Goal: Navigation & Orientation: Find specific page/section

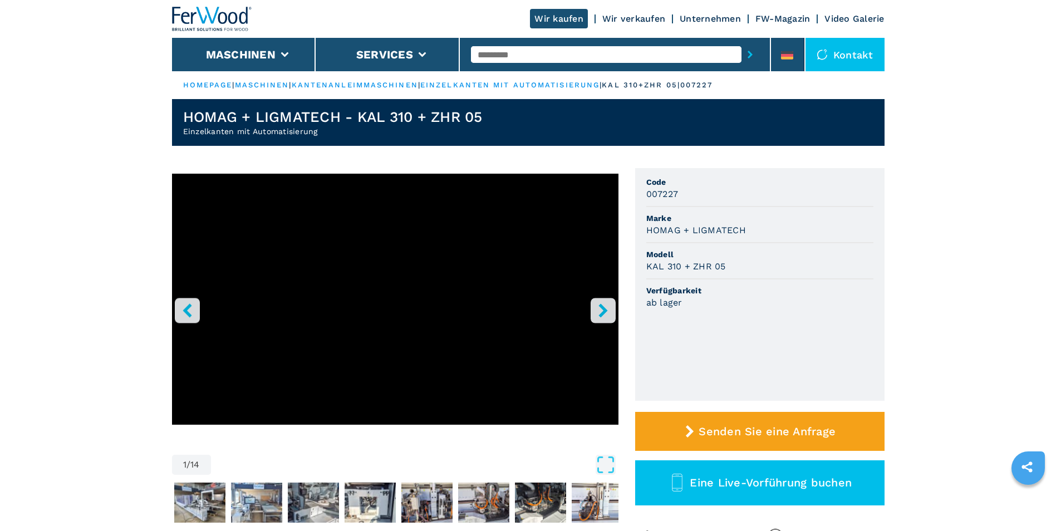
click at [606, 305] on icon "right-button" at bounding box center [603, 310] width 14 height 14
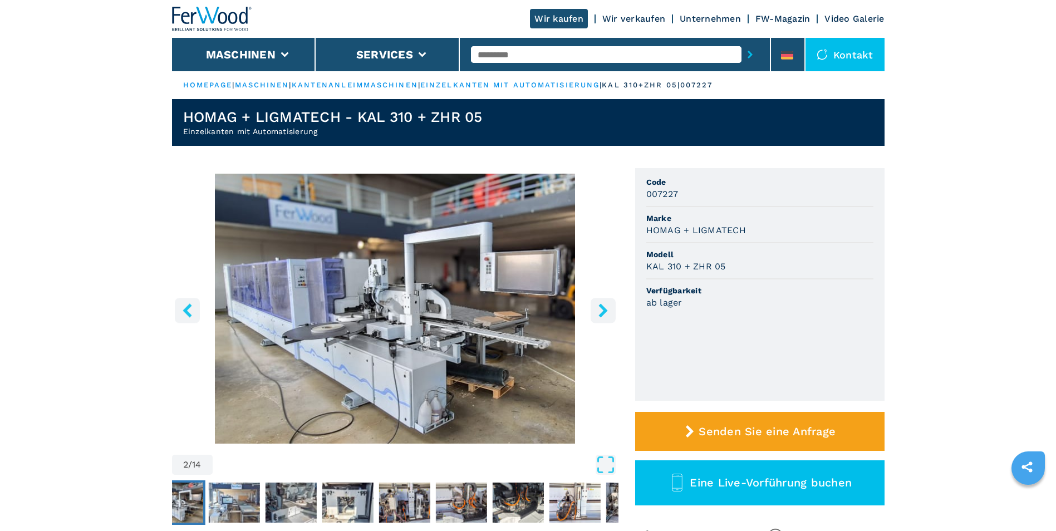
click at [606, 305] on icon "right-button" at bounding box center [603, 310] width 14 height 14
click at [607, 313] on icon "right-button" at bounding box center [603, 310] width 14 height 14
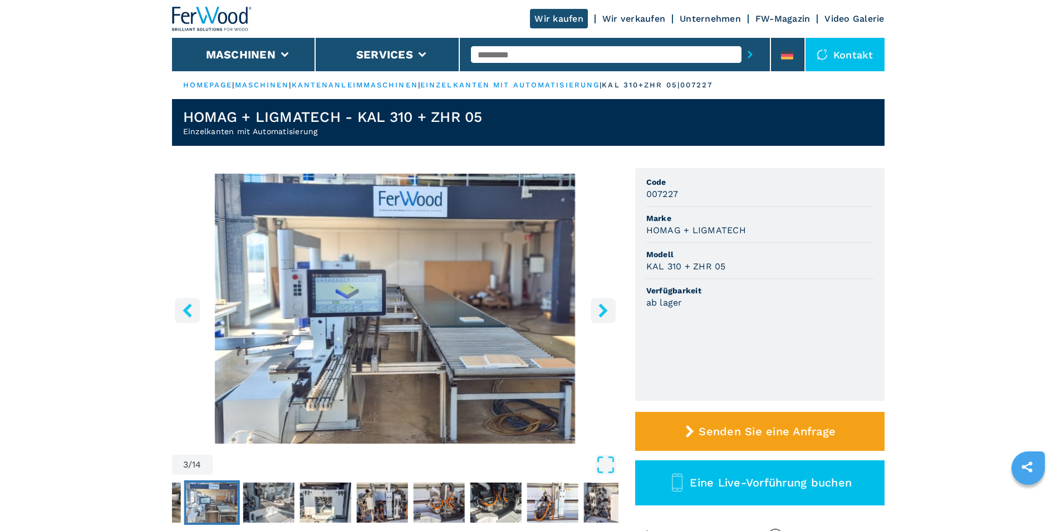
click at [607, 313] on icon "right-button" at bounding box center [603, 310] width 14 height 14
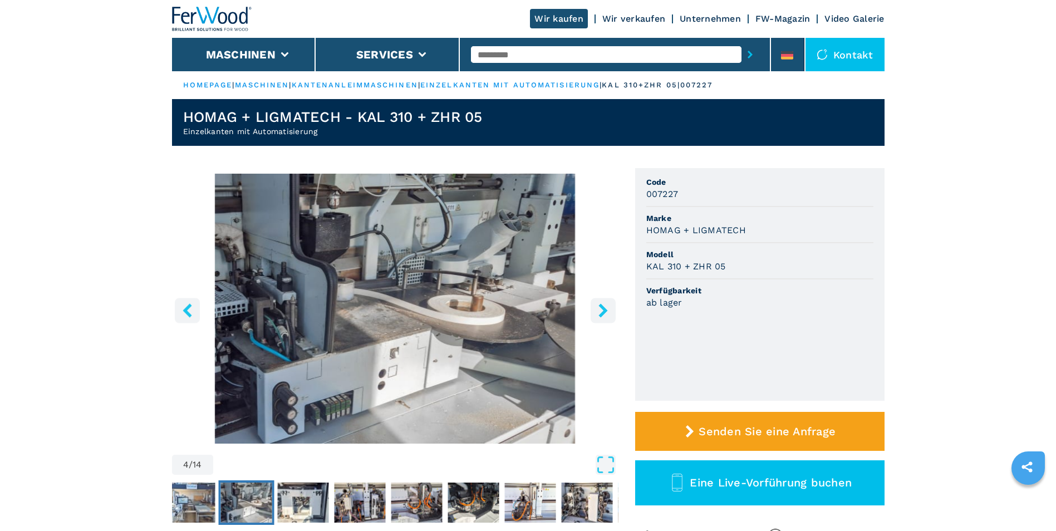
click at [182, 310] on icon "left-button" at bounding box center [187, 310] width 14 height 14
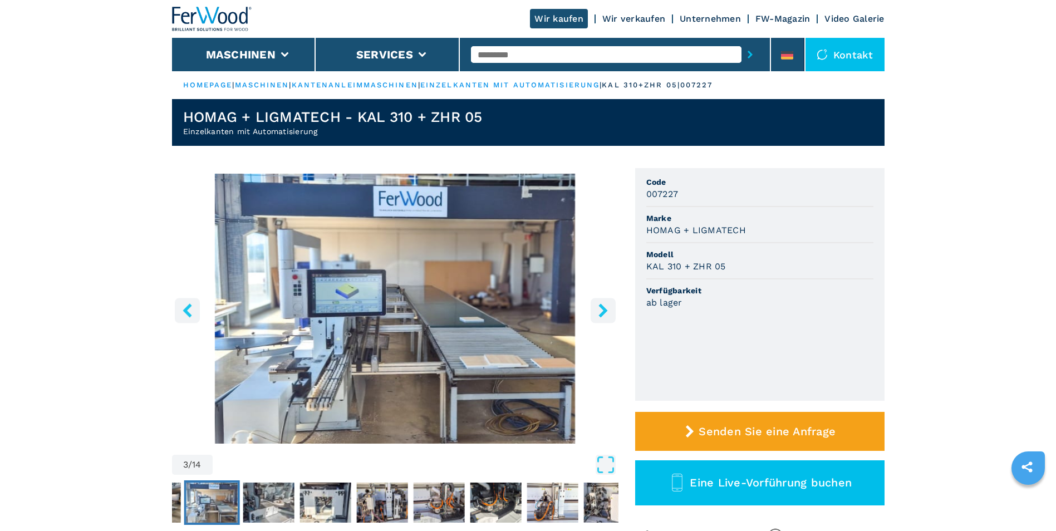
click at [592, 319] on button "right-button" at bounding box center [603, 310] width 25 height 25
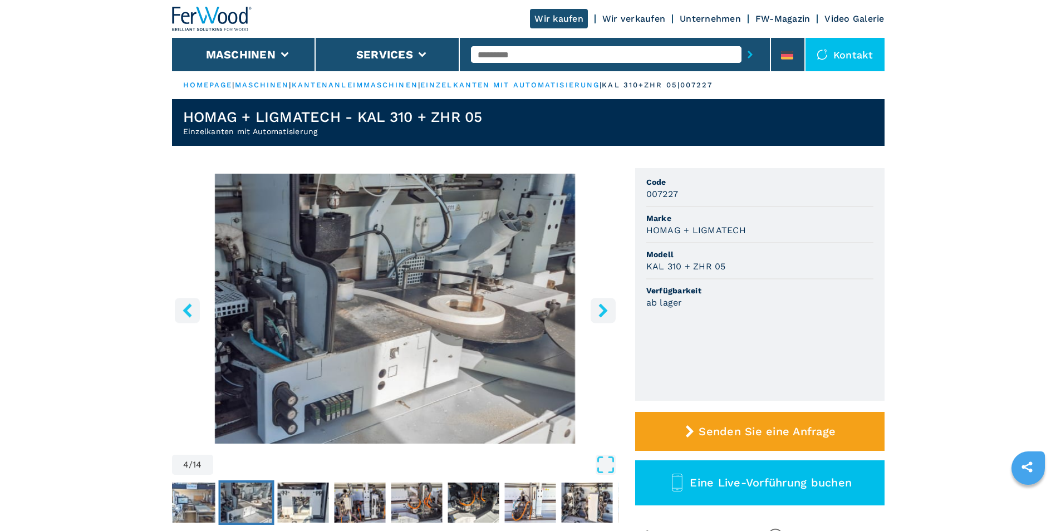
click at [592, 319] on button "right-button" at bounding box center [603, 310] width 25 height 25
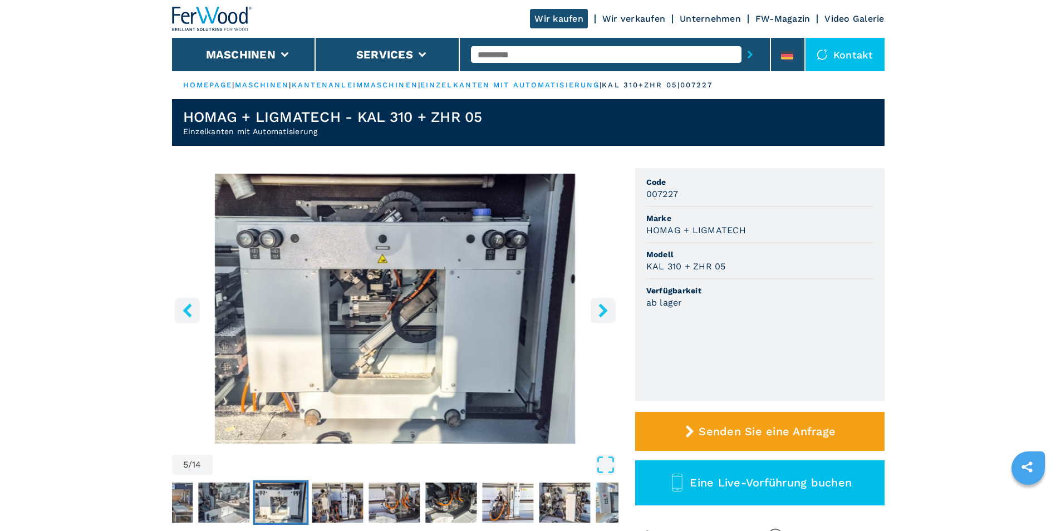
click at [592, 319] on button "right-button" at bounding box center [603, 310] width 25 height 25
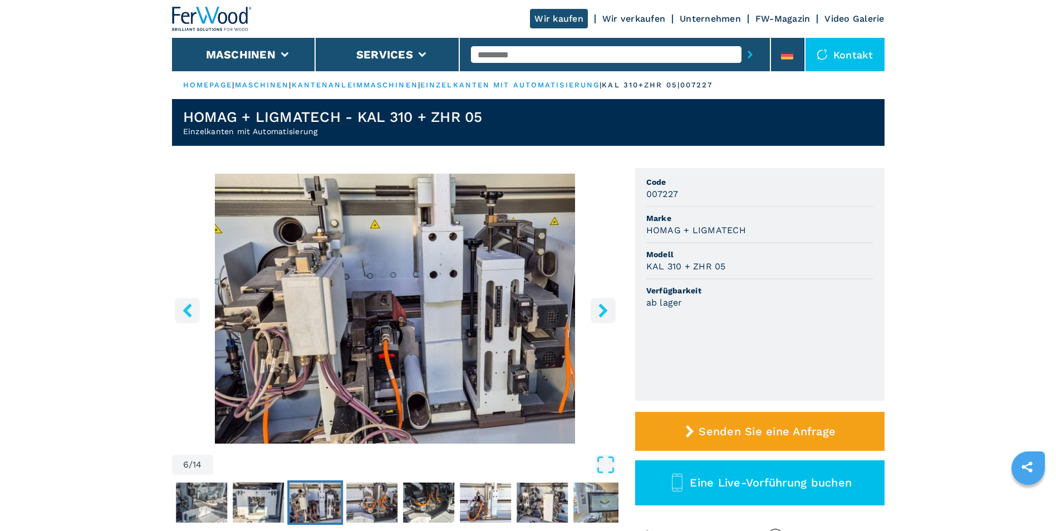
click at [592, 319] on button "right-button" at bounding box center [603, 310] width 25 height 25
